Goal: Task Accomplishment & Management: Manage account settings

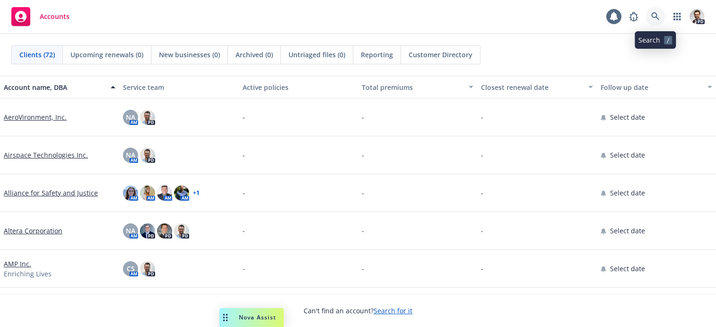
click at [657, 16] on icon at bounding box center [655, 16] width 9 height 9
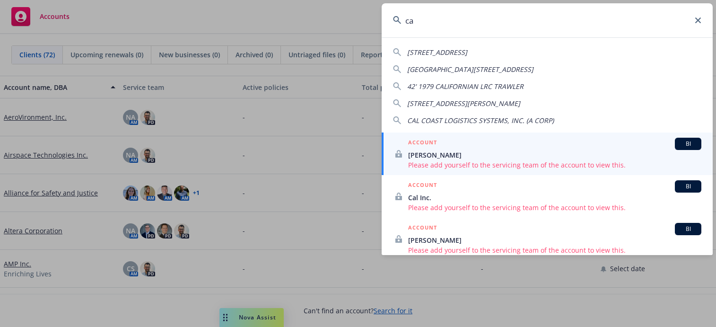
type input "c"
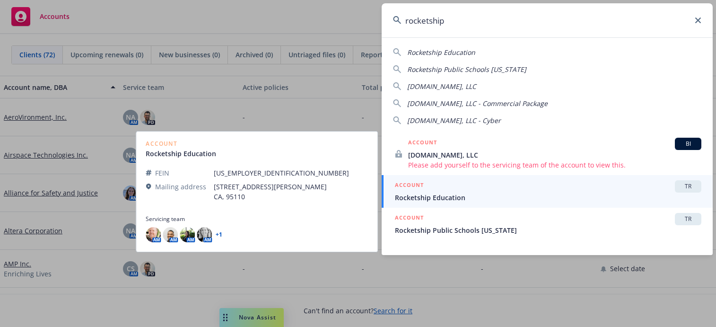
type input "rocketship"
click at [529, 199] on span "Rocketship Education" at bounding box center [548, 197] width 306 height 10
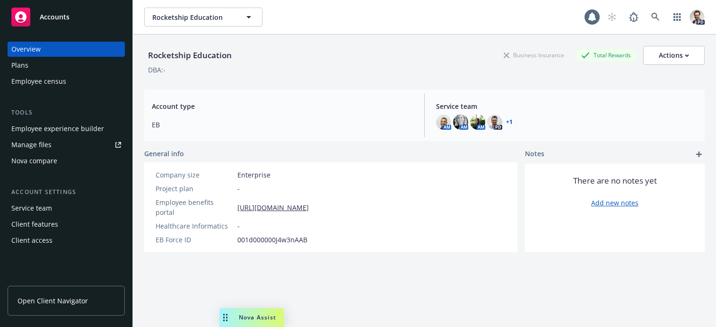
click at [65, 212] on div "Service team" at bounding box center [66, 207] width 110 height 15
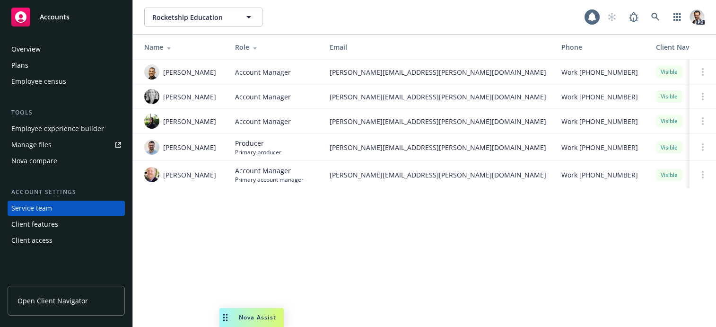
click at [61, 222] on div "Client features" at bounding box center [66, 224] width 110 height 15
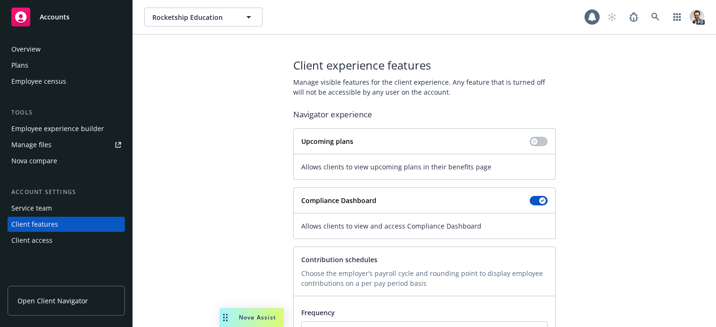
click at [68, 238] on div "Client access" at bounding box center [66, 240] width 110 height 15
